Goal: Check status: Check status

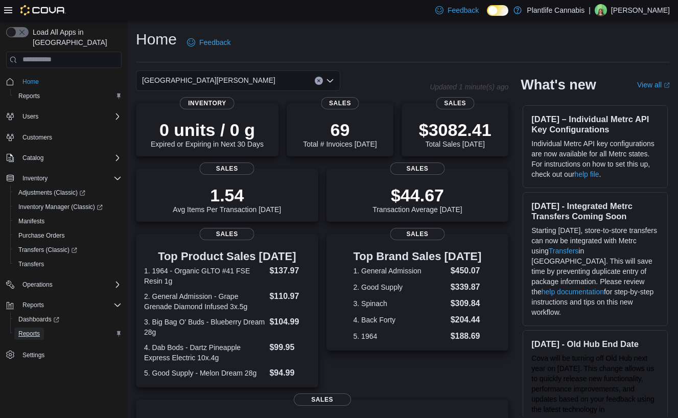
click at [36, 329] on span "Reports" at bounding box center [28, 333] width 21 height 8
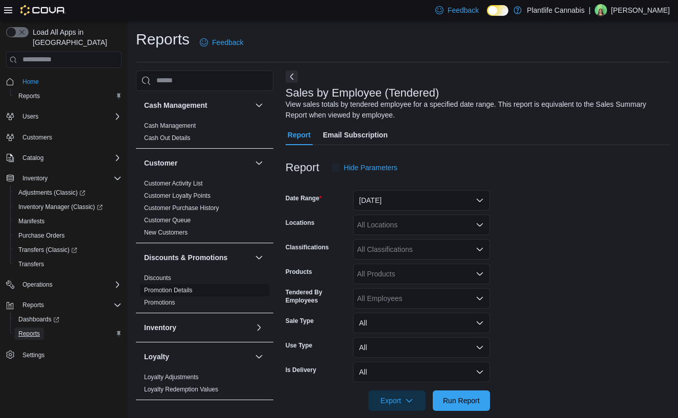
scroll to position [13, 0]
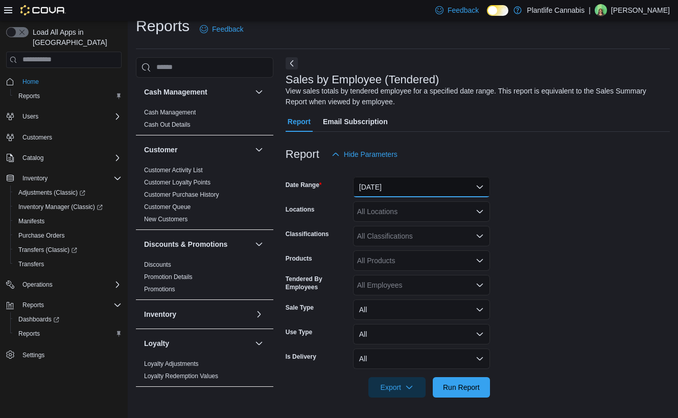
click at [406, 186] on button "[DATE]" at bounding box center [421, 187] width 137 height 20
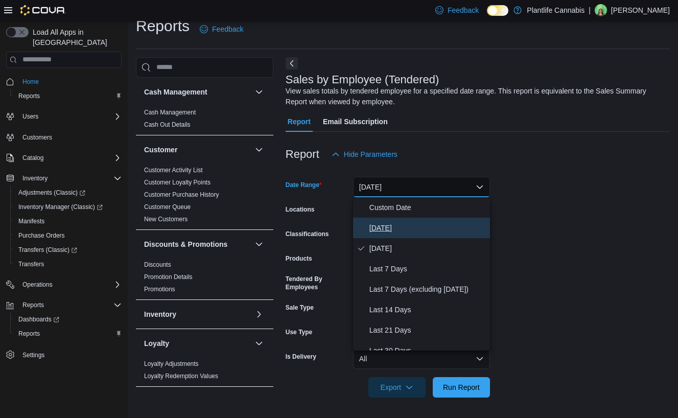
click at [380, 227] on span "[DATE]" at bounding box center [427, 228] width 116 height 12
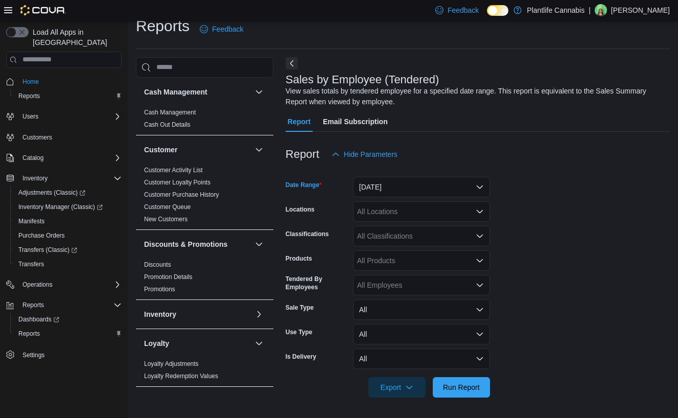
click at [395, 207] on div "All Locations" at bounding box center [421, 211] width 137 height 20
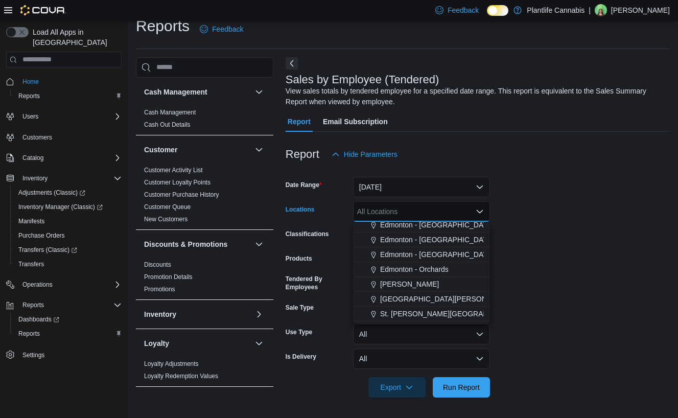
scroll to position [50, 0]
click at [431, 296] on span "[GEOGRAPHIC_DATA][PERSON_NAME]" at bounding box center [446, 298] width 133 height 10
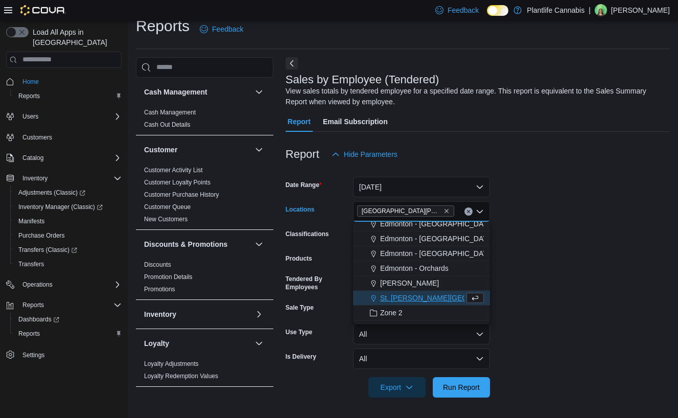
click at [471, 397] on div at bounding box center [477, 403] width 384 height 12
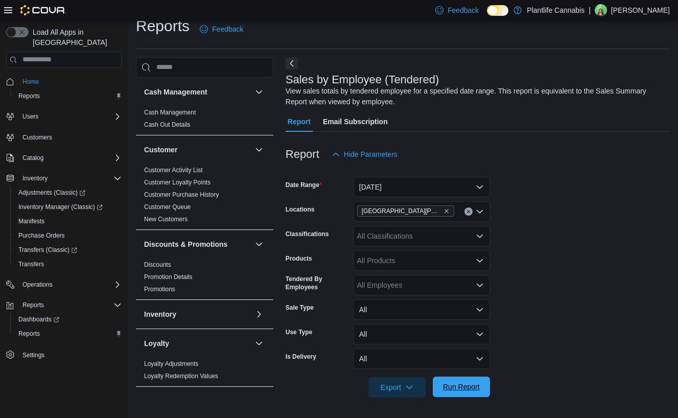
click at [475, 393] on span "Run Report" at bounding box center [461, 386] width 45 height 20
